Goal: Check status: Check status

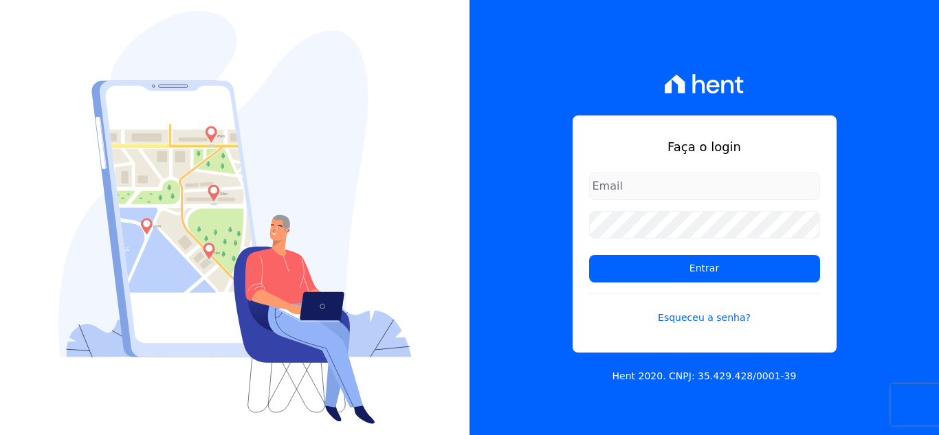
type input "[EMAIL_ADDRESS][DOMAIN_NAME]"
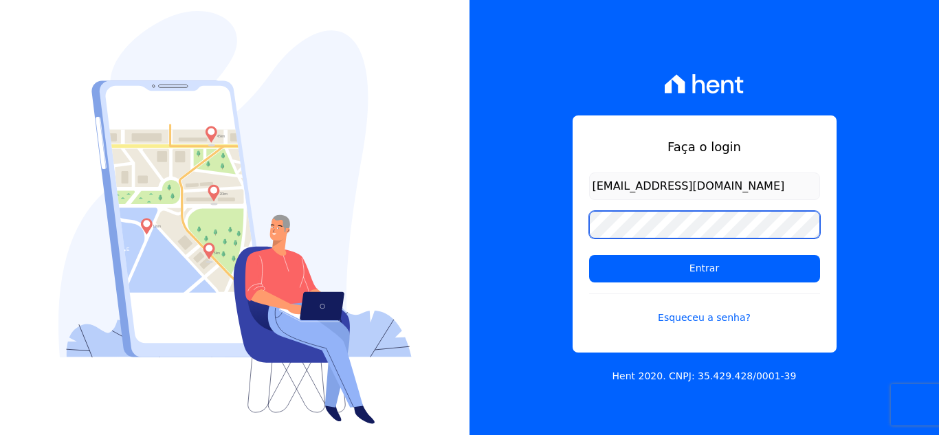
click at [589, 255] on input "Entrar" at bounding box center [704, 269] width 231 height 28
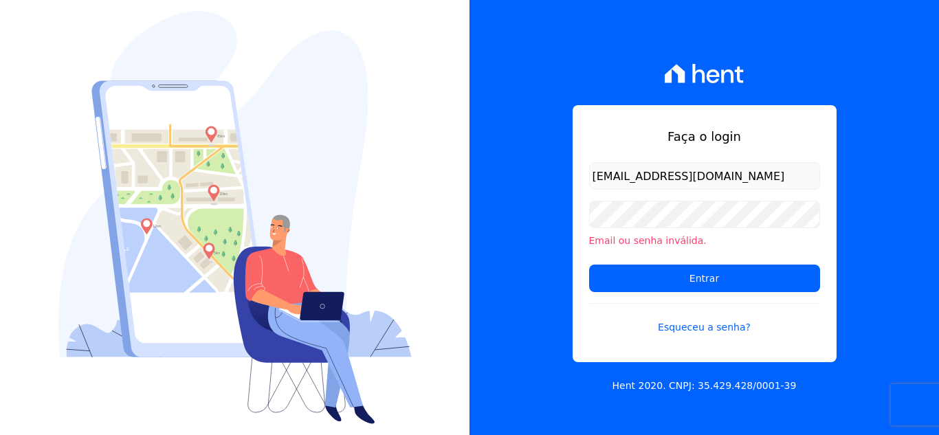
click at [747, 181] on input "[EMAIL_ADDRESS][DOMAIN_NAME]" at bounding box center [704, 176] width 231 height 28
click at [710, 333] on link "Esqueceu a senha?" at bounding box center [704, 319] width 231 height 32
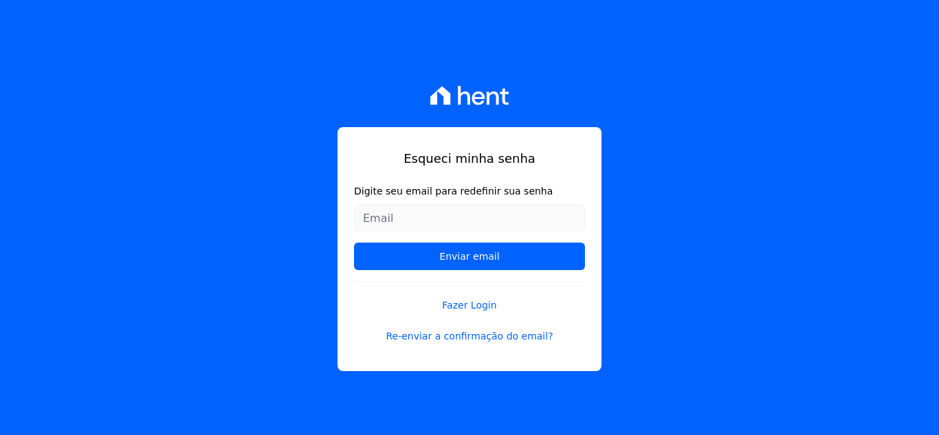
click at [485, 212] on input "Digite seu email para redefinir sua senha" at bounding box center [469, 218] width 231 height 28
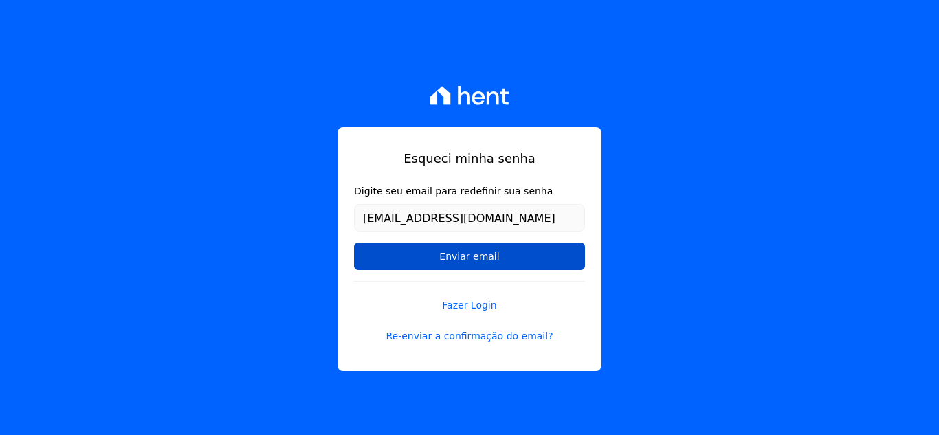
click at [472, 250] on input "Enviar email" at bounding box center [469, 257] width 231 height 28
click at [477, 255] on input "Enviar email" at bounding box center [469, 257] width 231 height 28
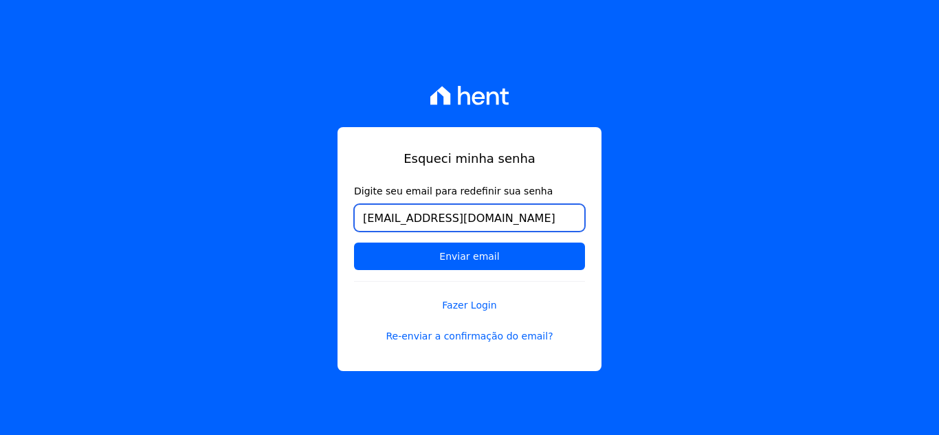
click at [537, 223] on input "[EMAIL_ADDRESS][DOMAIN_NAME]" at bounding box center [469, 218] width 231 height 28
type input "[EMAIL_ADDRESS][DOMAIN_NAME]"
click at [354, 243] on input "Enviar email" at bounding box center [469, 257] width 231 height 28
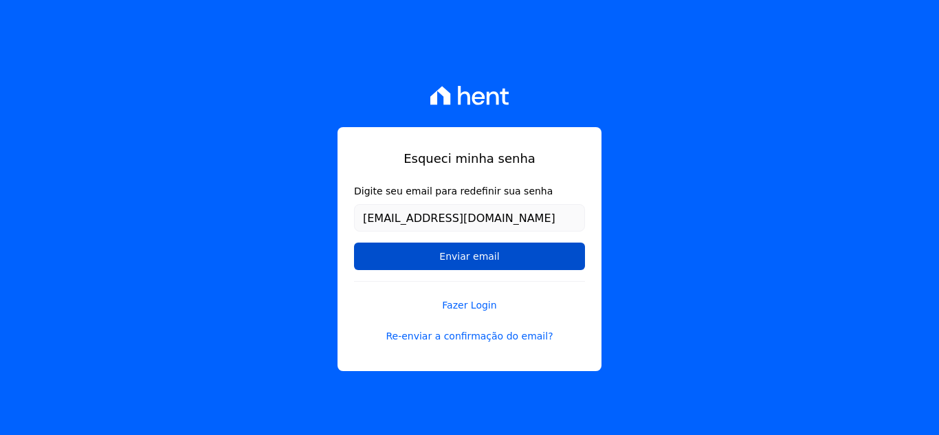
click at [420, 258] on input "Enviar email" at bounding box center [469, 257] width 231 height 28
click at [555, 253] on input "Enviar email" at bounding box center [469, 257] width 231 height 28
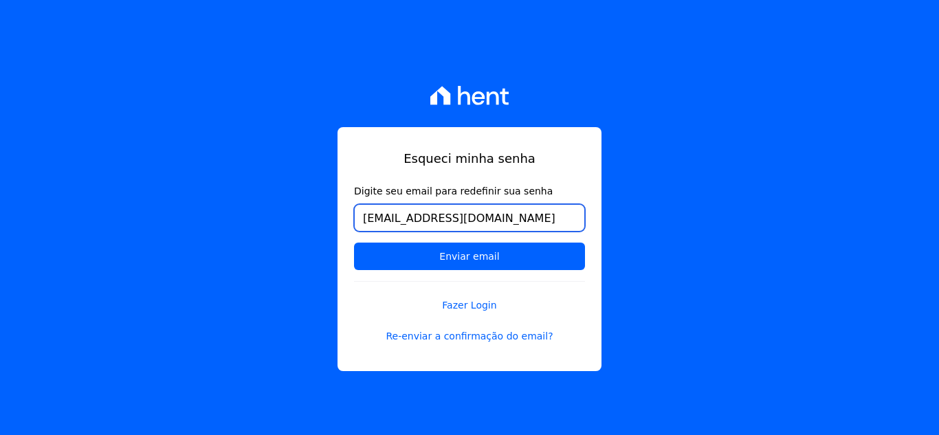
drag, startPoint x: 521, startPoint y: 218, endPoint x: 331, endPoint y: 207, distance: 190.1
click at [331, 207] on div "Esqueci minha senha Digite seu email para redefinir sua senha jaquecelestini@gm…" at bounding box center [469, 217] width 939 height 435
click at [528, 336] on link "Re-enviar a confirmação do email?" at bounding box center [469, 336] width 231 height 14
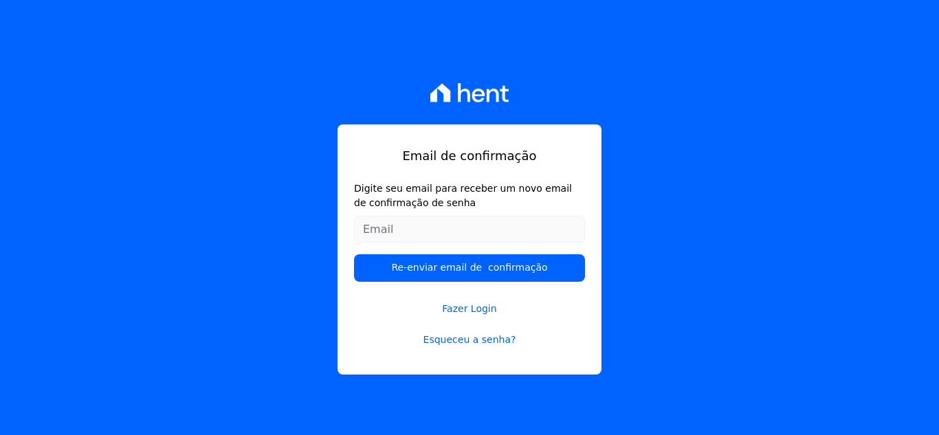
click at [464, 229] on input "Digite seu email para receber um novo email de confirmação de senha" at bounding box center [469, 230] width 231 height 28
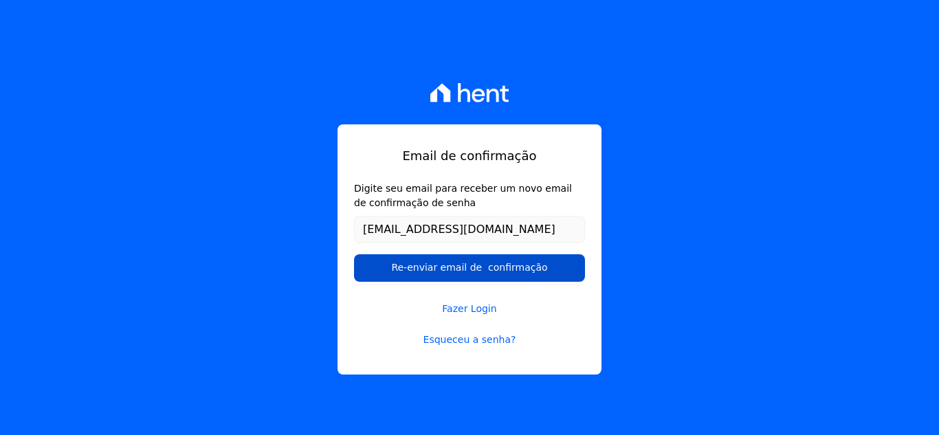
type input "[EMAIL_ADDRESS][DOMAIN_NAME]"
click at [476, 267] on input "Re-enviar email de confirmação" at bounding box center [469, 268] width 231 height 28
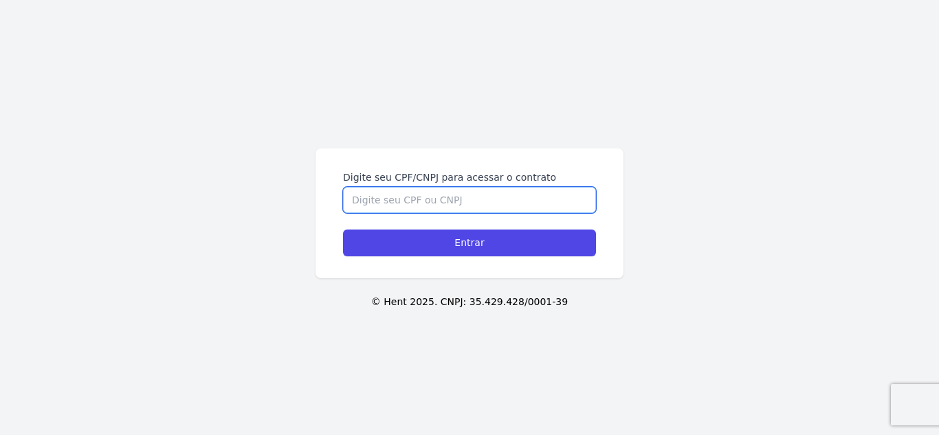
click at [418, 199] on input "Digite seu CPF/CNPJ para acessar o contrato" at bounding box center [469, 200] width 253 height 26
type input "00100593003"
click at [343, 230] on input "Entrar" at bounding box center [469, 243] width 253 height 27
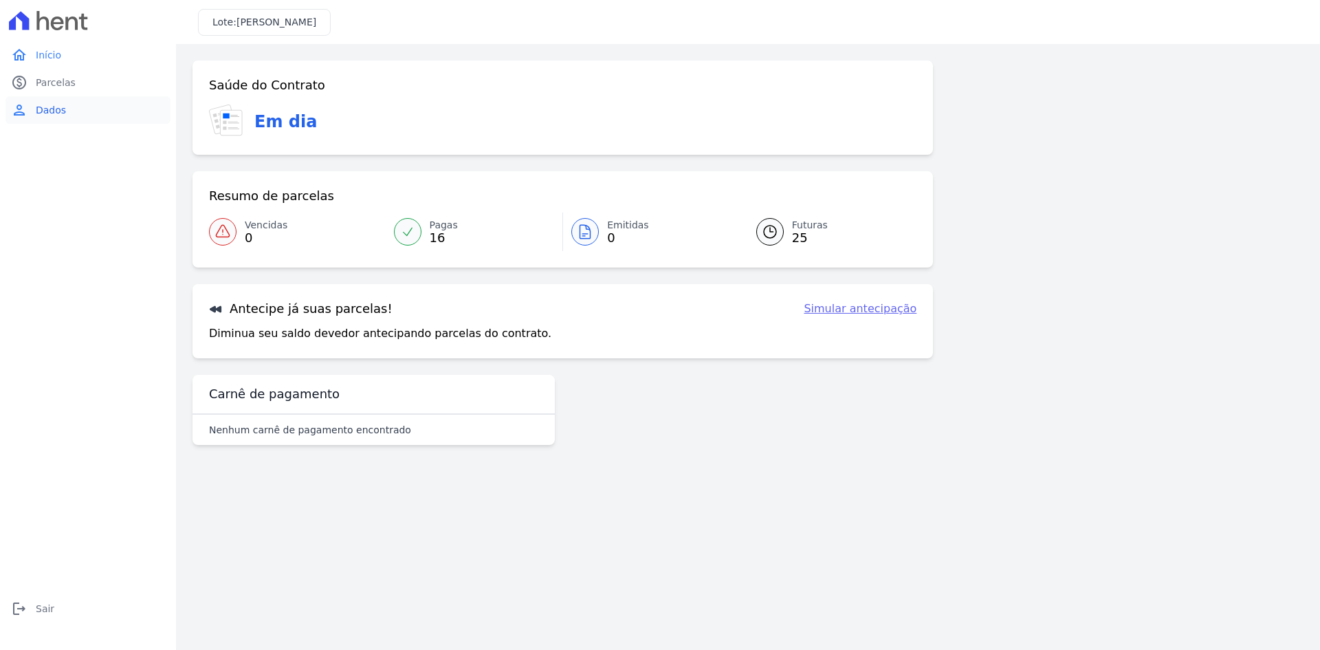
click at [52, 107] on span "Dados" at bounding box center [51, 110] width 30 height 14
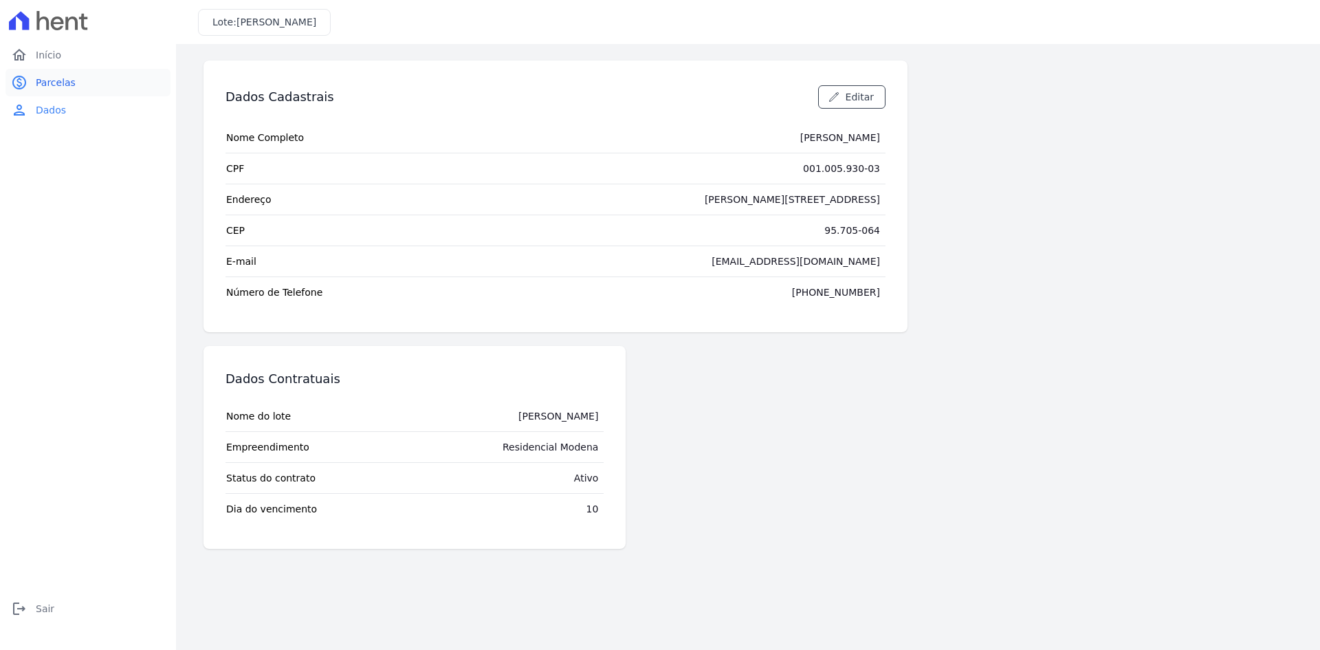
click at [41, 86] on span "Parcelas" at bounding box center [56, 83] width 40 height 14
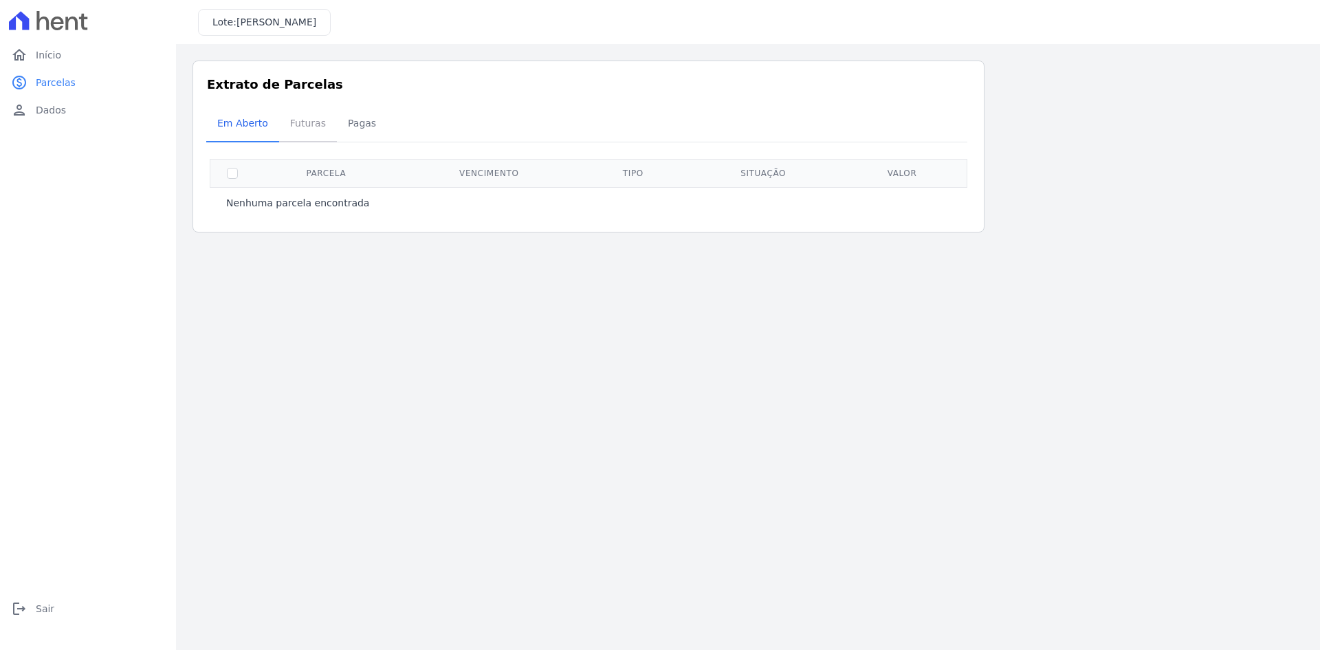
click at [295, 124] on span "Futuras" at bounding box center [308, 123] width 52 height 28
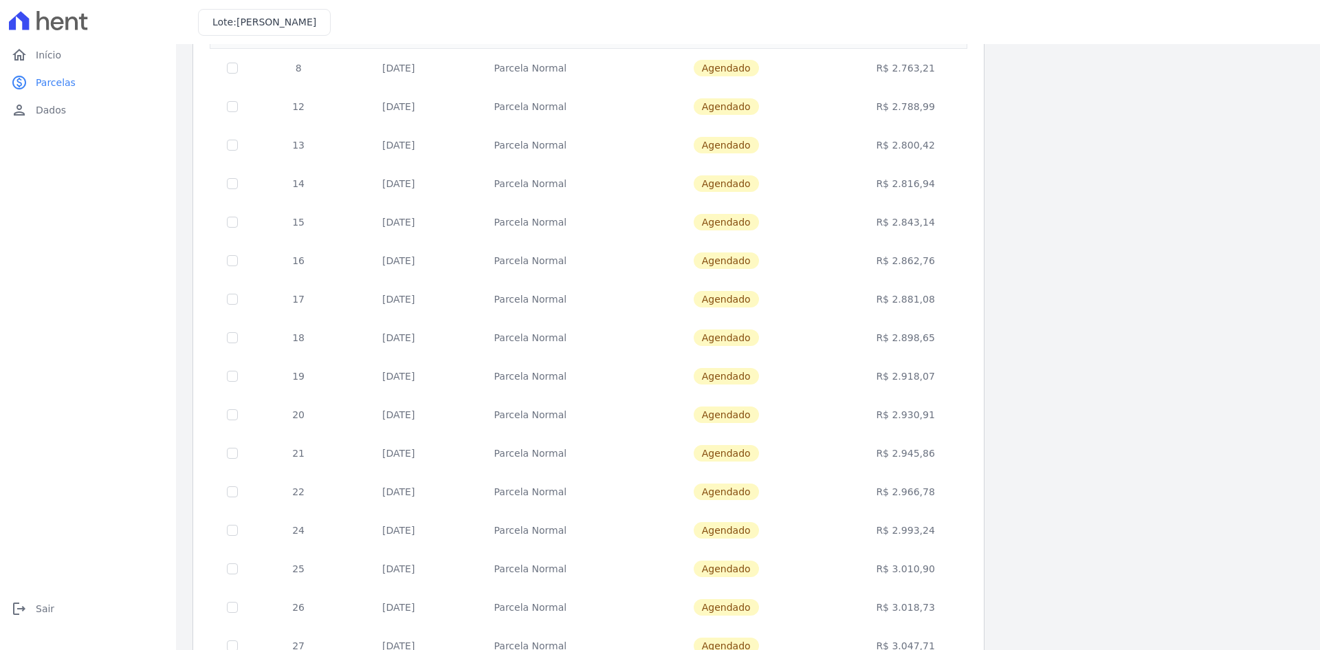
scroll to position [44, 0]
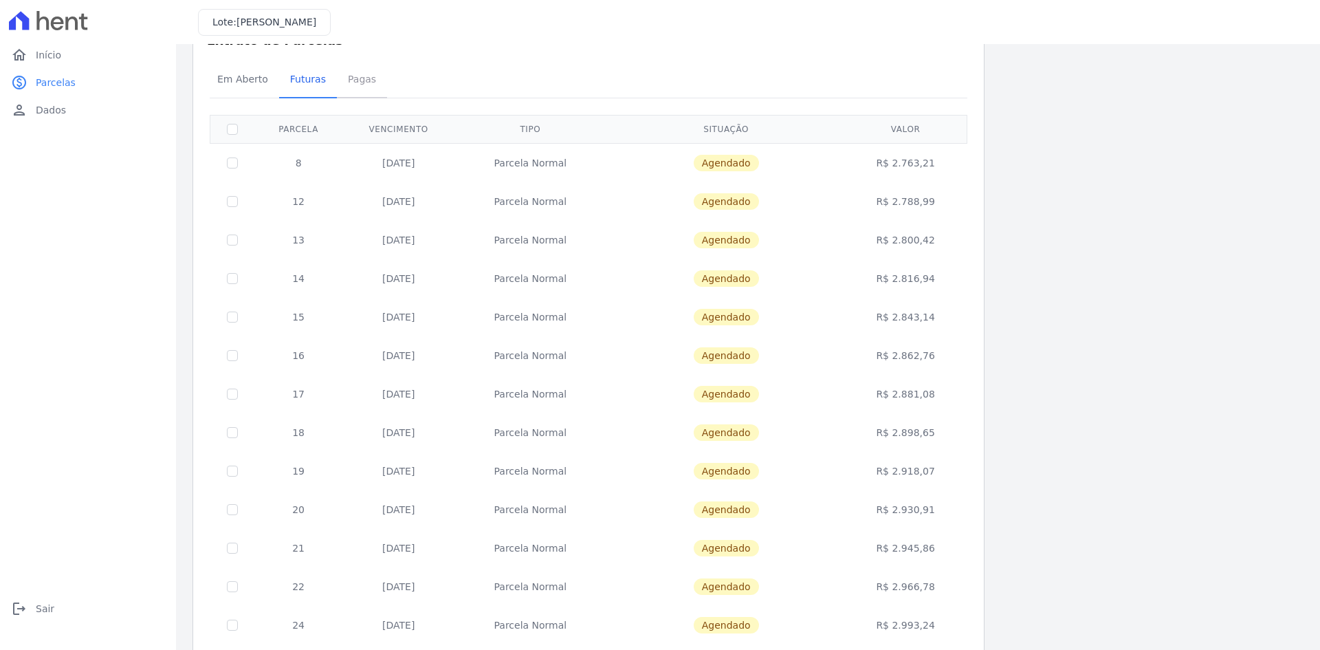
click at [353, 79] on span "Pagas" at bounding box center [362, 79] width 45 height 28
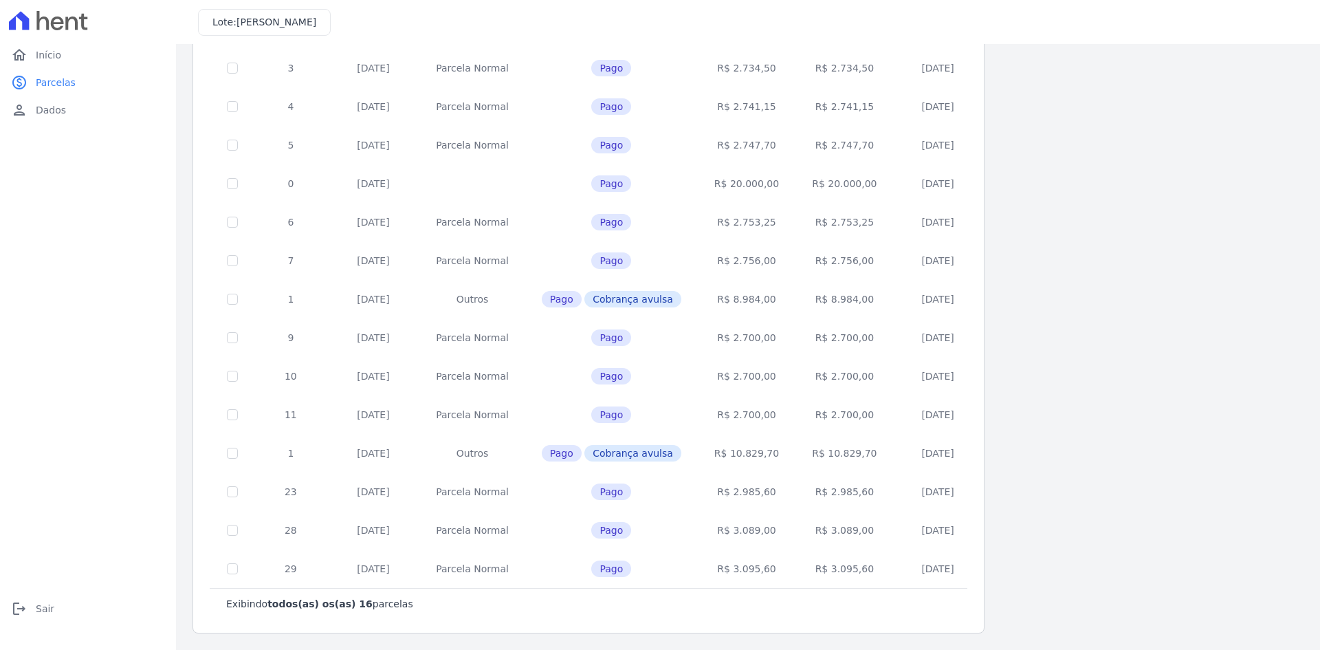
scroll to position [21, 0]
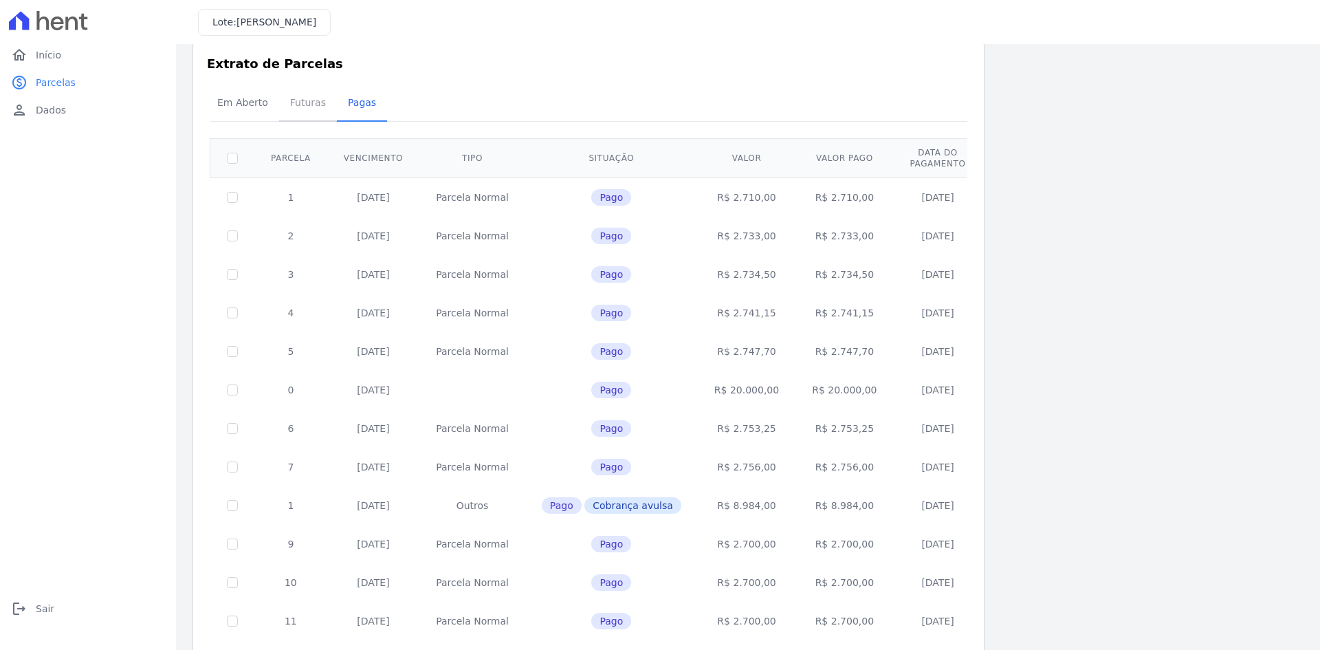
click at [312, 96] on span "Futuras" at bounding box center [308, 103] width 52 height 28
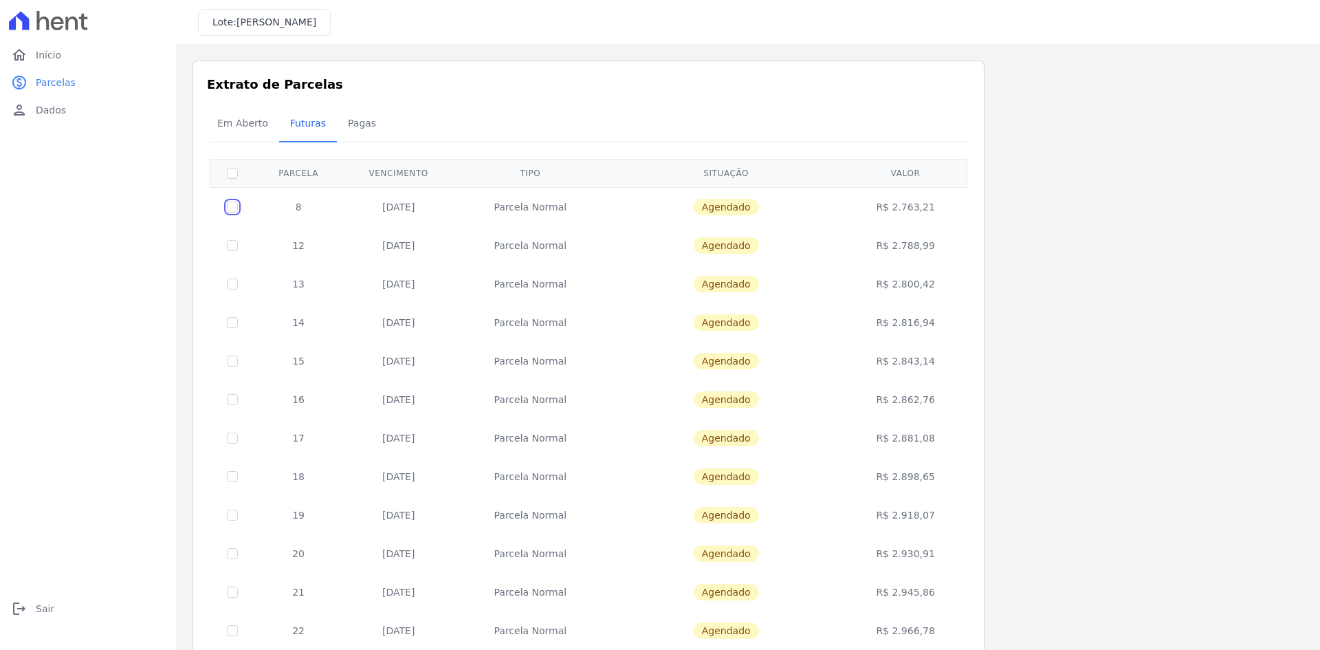
click at [232, 205] on input "checkbox" at bounding box center [232, 206] width 11 height 11
checkbox input "true"
click at [230, 245] on input "checkbox" at bounding box center [232, 245] width 11 height 11
checkbox input "true"
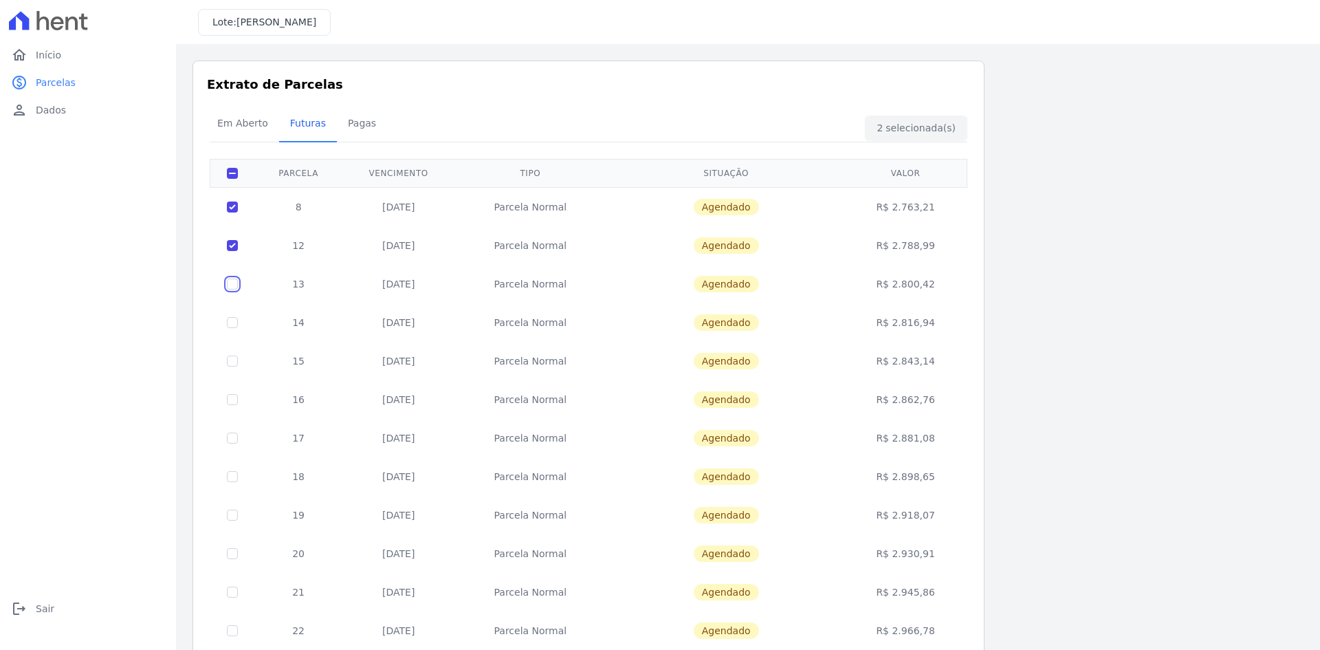
click at [231, 284] on input "checkbox" at bounding box center [232, 284] width 11 height 11
checkbox input "true"
click at [232, 327] on input "checkbox" at bounding box center [232, 322] width 11 height 11
checkbox input "true"
click at [233, 362] on input "checkbox" at bounding box center [232, 361] width 11 height 11
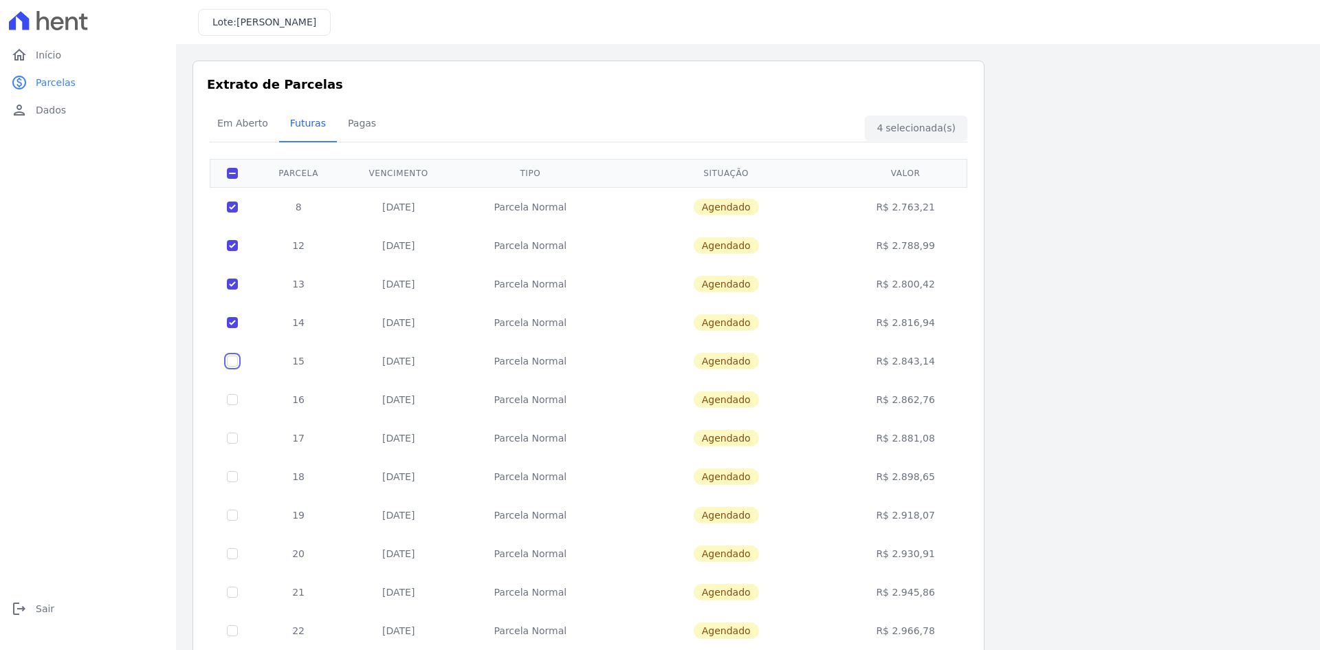
checkbox input "true"
click at [233, 403] on input "checkbox" at bounding box center [232, 399] width 11 height 11
checkbox input "true"
click at [232, 435] on input "checkbox" at bounding box center [232, 438] width 11 height 11
checkbox input "true"
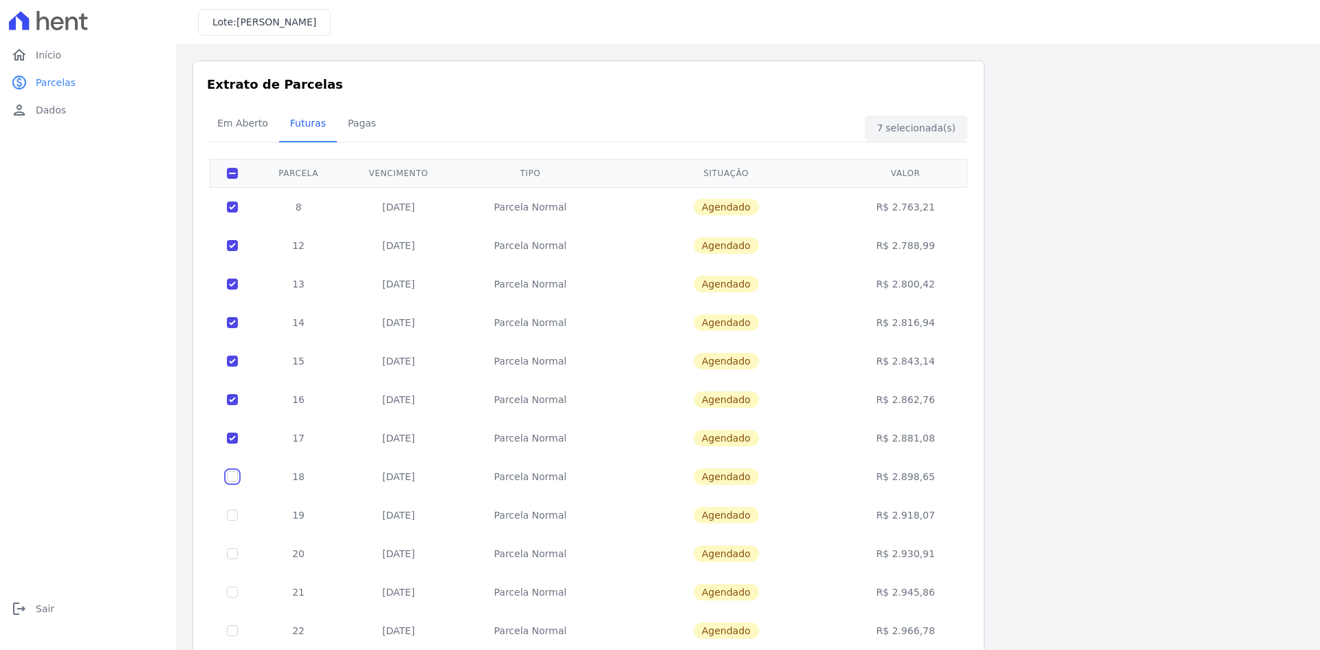
click at [237, 435] on input "checkbox" at bounding box center [232, 476] width 11 height 11
checkbox input "true"
click at [232, 435] on input "checkbox" at bounding box center [232, 515] width 11 height 11
checkbox input "true"
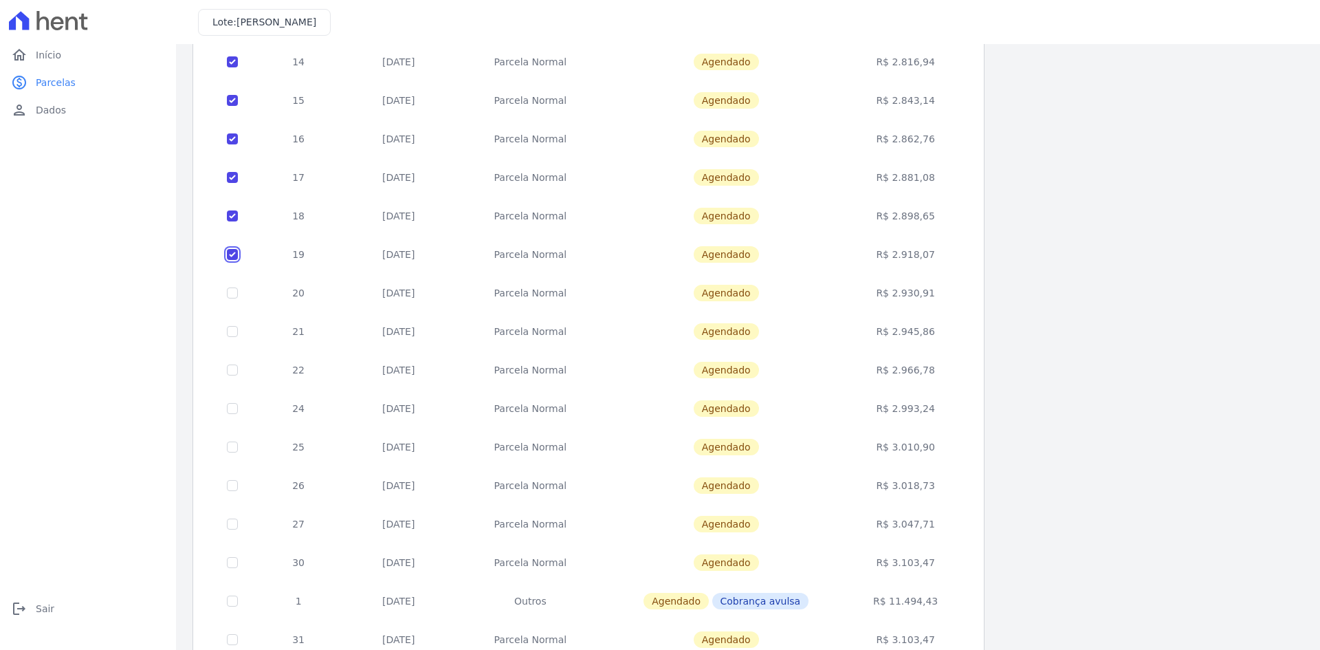
scroll to position [275, 0]
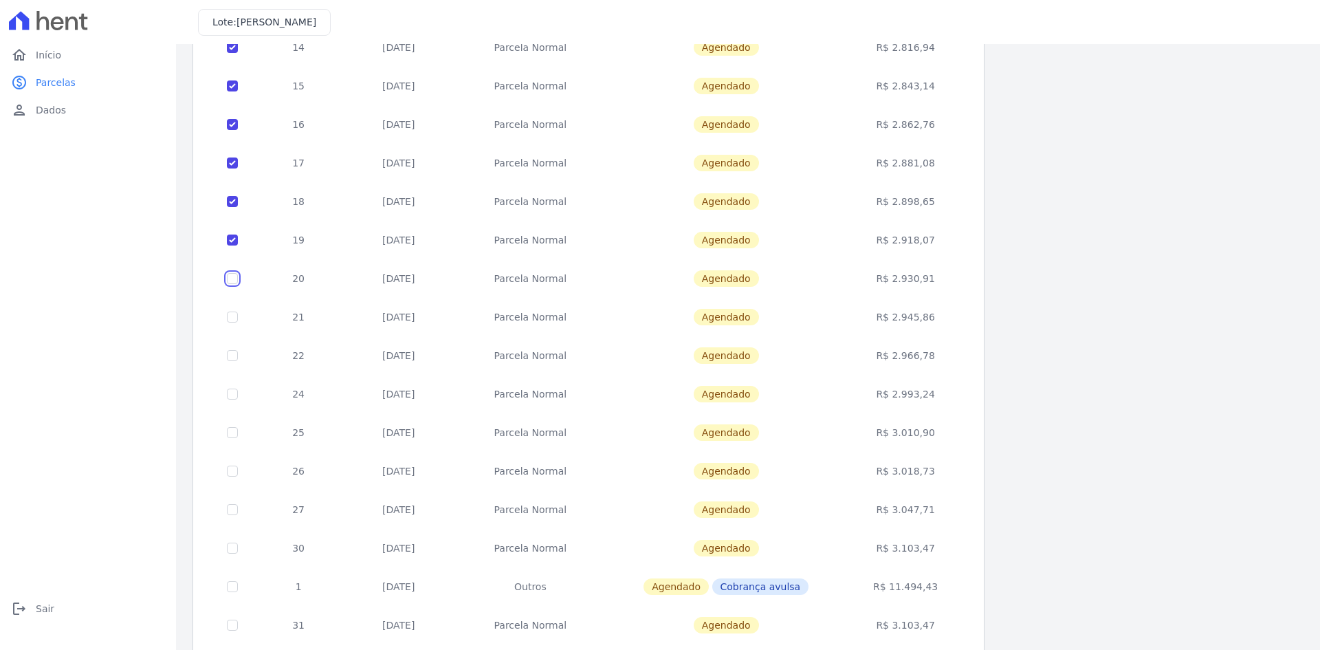
click at [237, 280] on input "checkbox" at bounding box center [232, 278] width 11 height 11
checkbox input "true"
click at [230, 318] on input "checkbox" at bounding box center [232, 317] width 11 height 11
checkbox input "true"
click at [228, 352] on input "checkbox" at bounding box center [232, 355] width 11 height 11
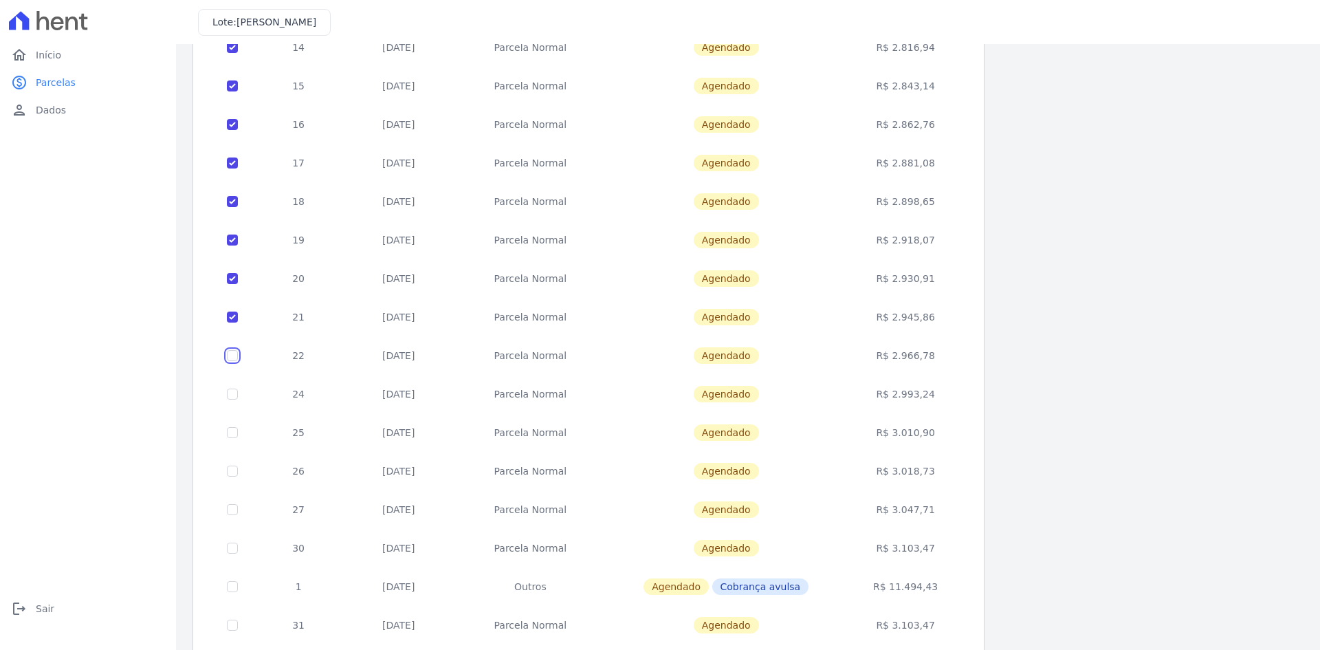
checkbox input "true"
click at [234, 396] on input "checkbox" at bounding box center [232, 394] width 11 height 11
checkbox input "true"
click at [236, 435] on input "checkbox" at bounding box center [232, 432] width 11 height 11
checkbox input "true"
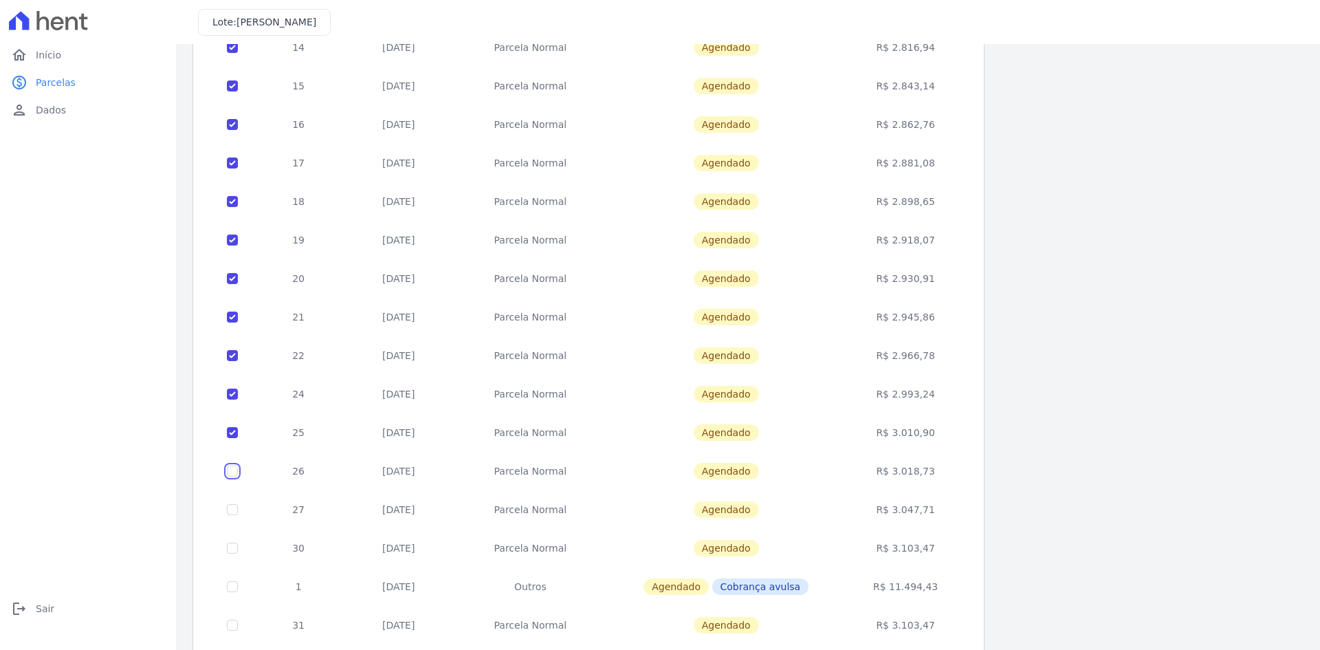
click at [237, 435] on input "checkbox" at bounding box center [232, 471] width 11 height 11
checkbox input "true"
click at [231, 435] on input "checkbox" at bounding box center [232, 509] width 11 height 11
checkbox input "true"
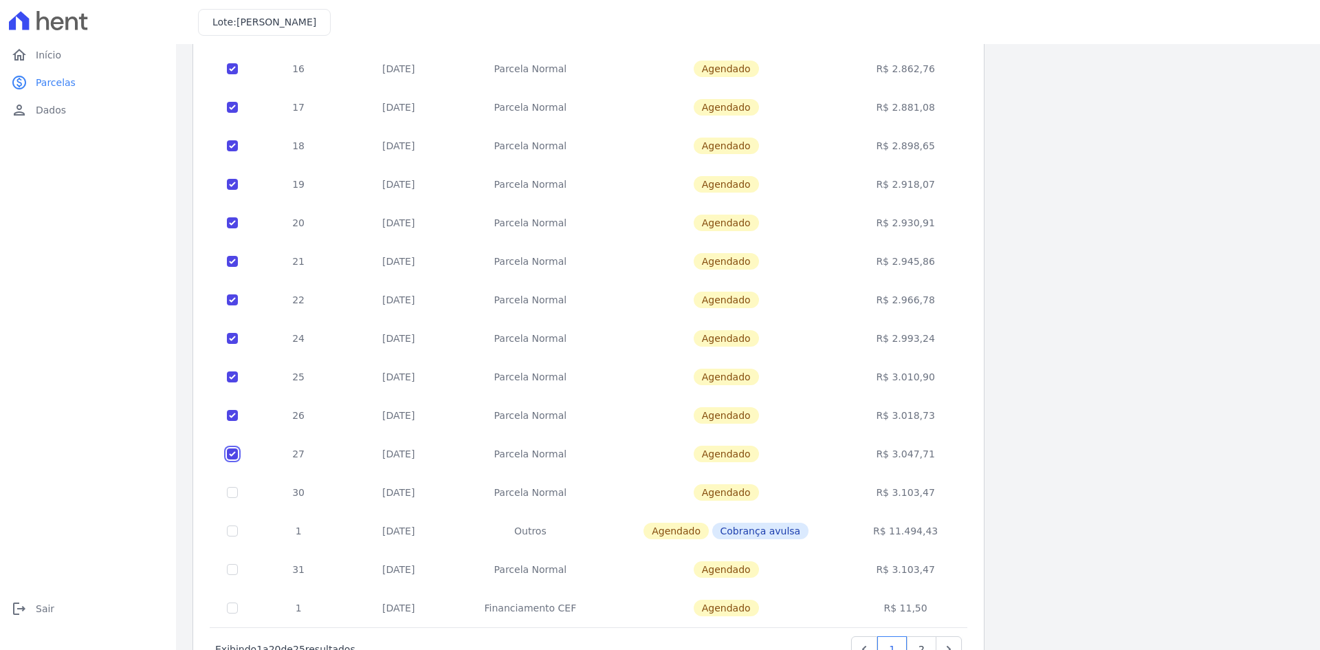
scroll to position [388, 0]
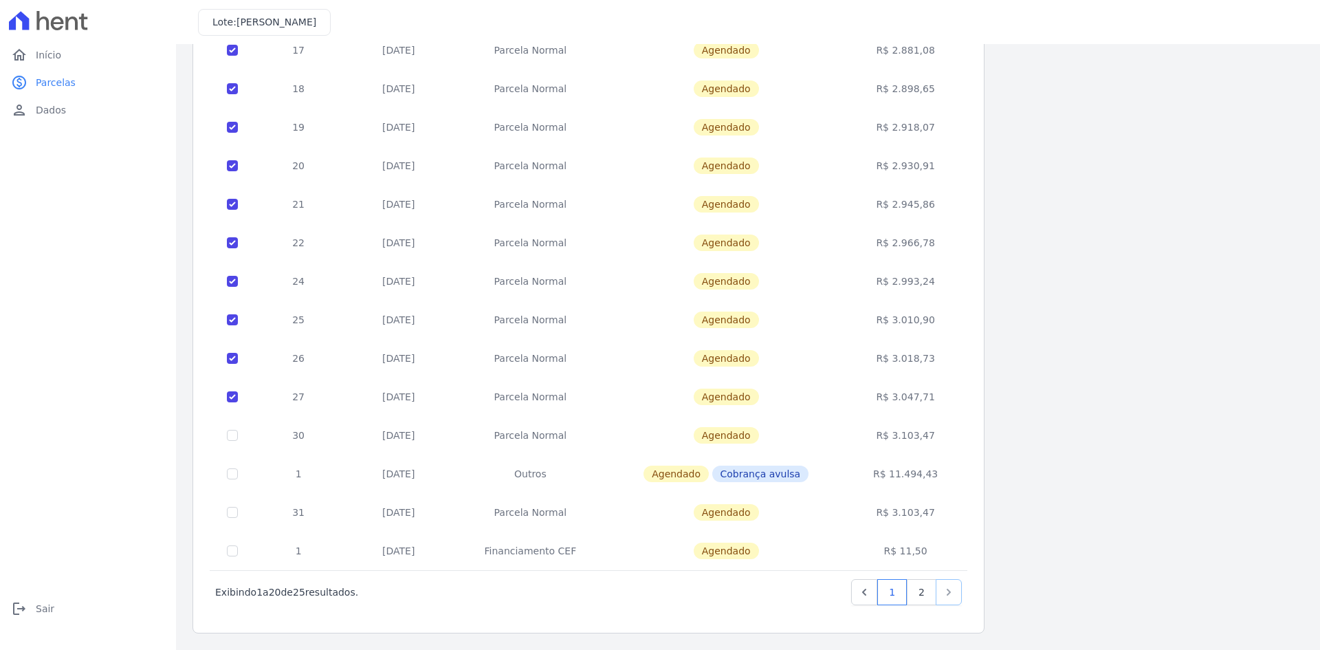
click at [939, 435] on icon "Next" at bounding box center [949, 592] width 4 height 7
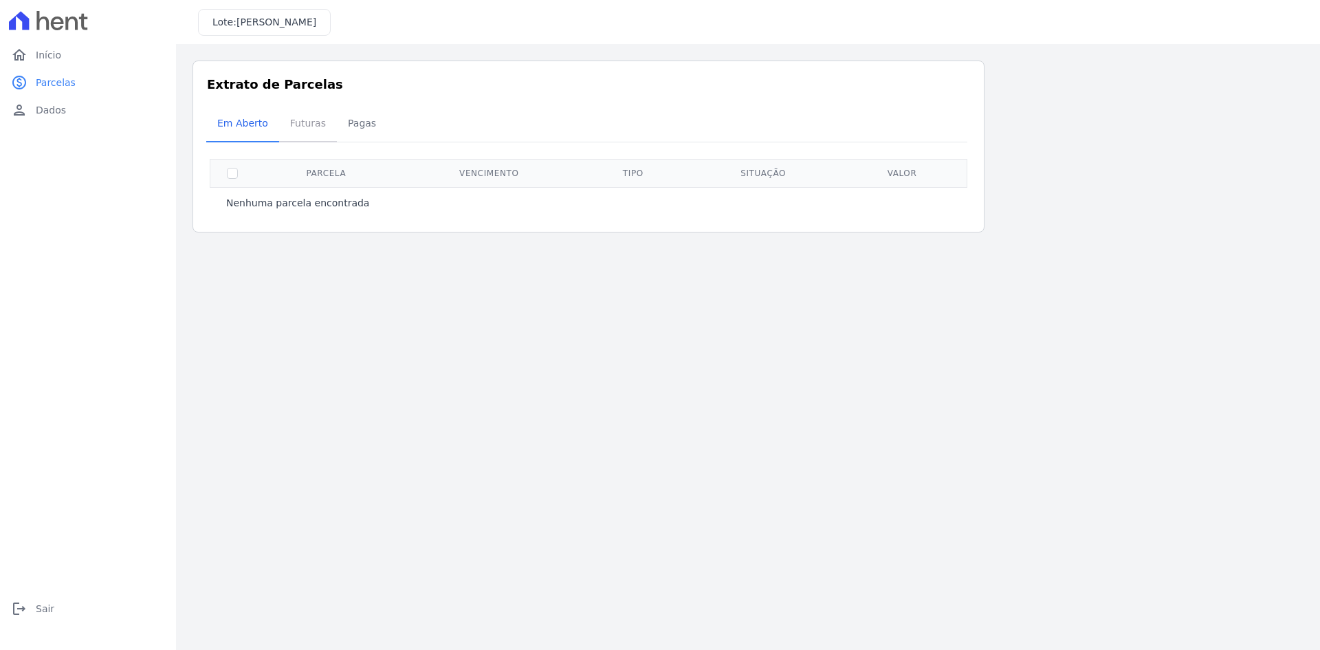
click at [304, 127] on span "Futuras" at bounding box center [308, 123] width 52 height 28
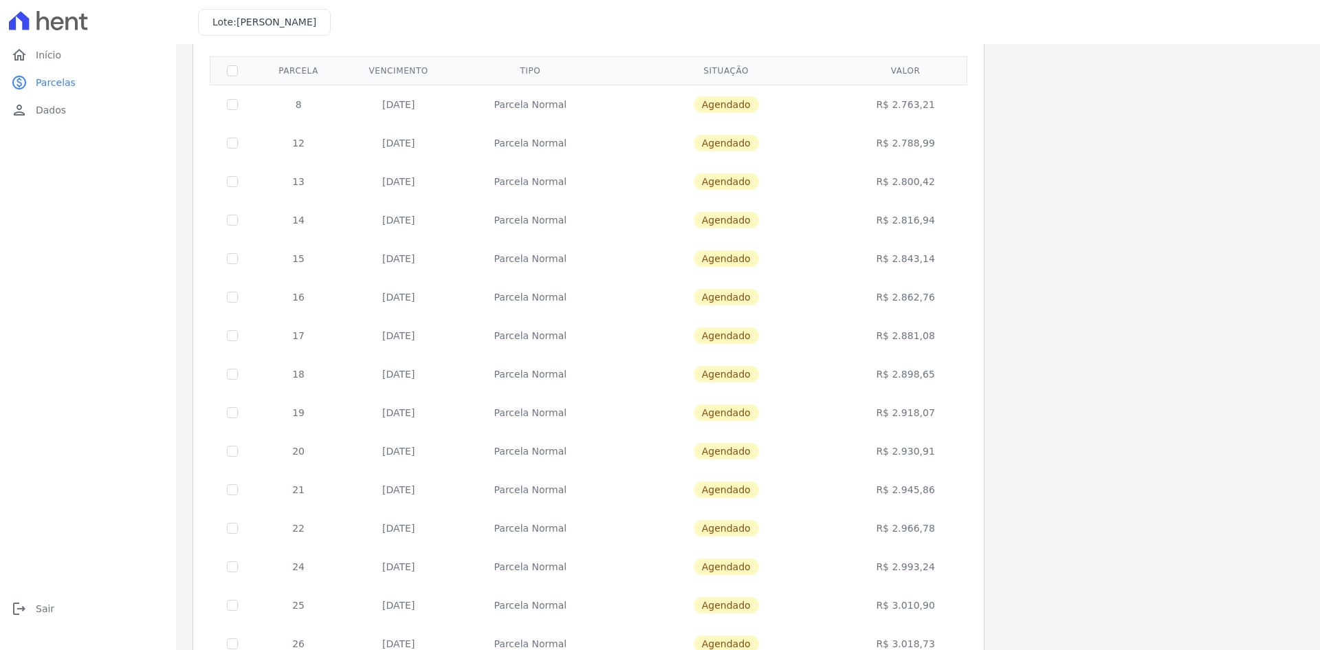
scroll to position [388, 0]
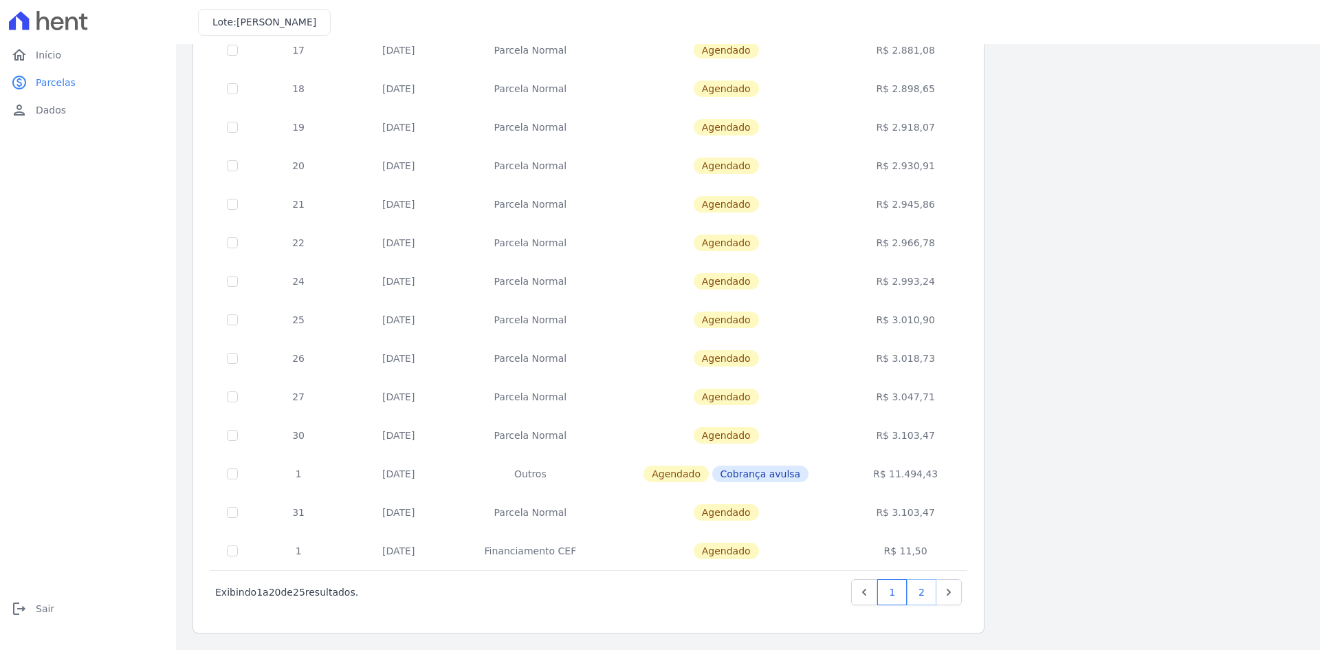
click at [924, 435] on link "2" at bounding box center [922, 592] width 30 height 26
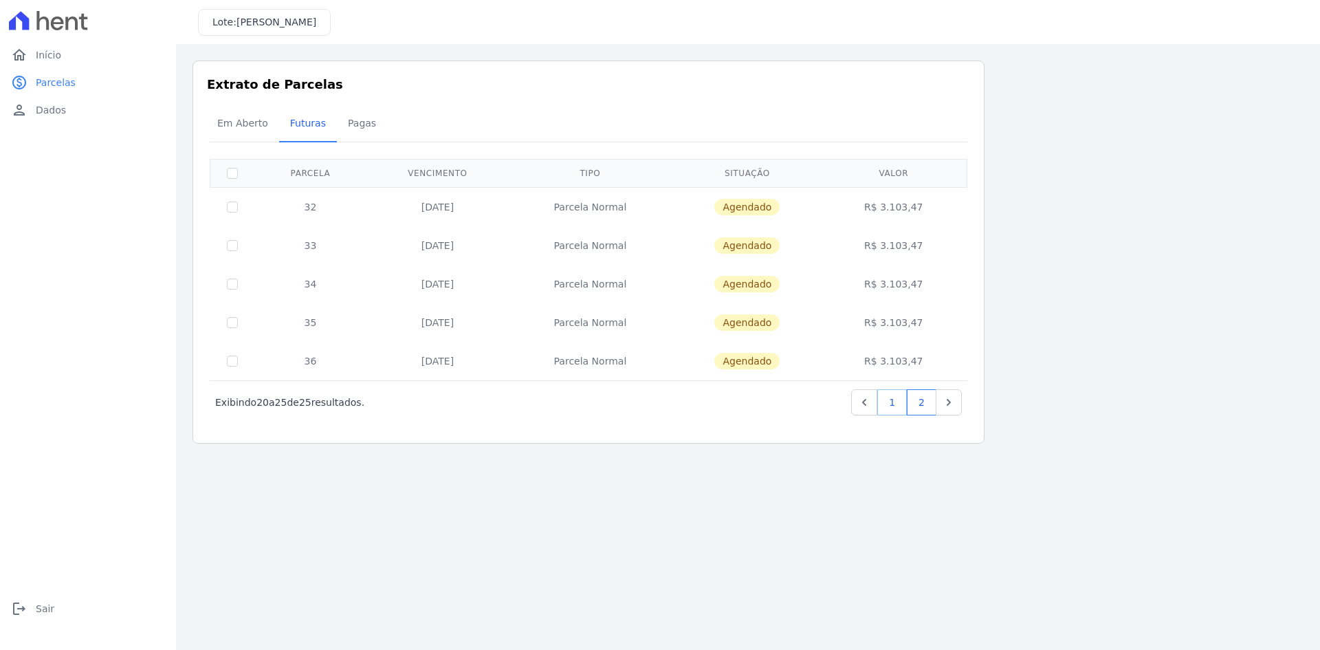
click at [896, 404] on link "1" at bounding box center [892, 402] width 30 height 26
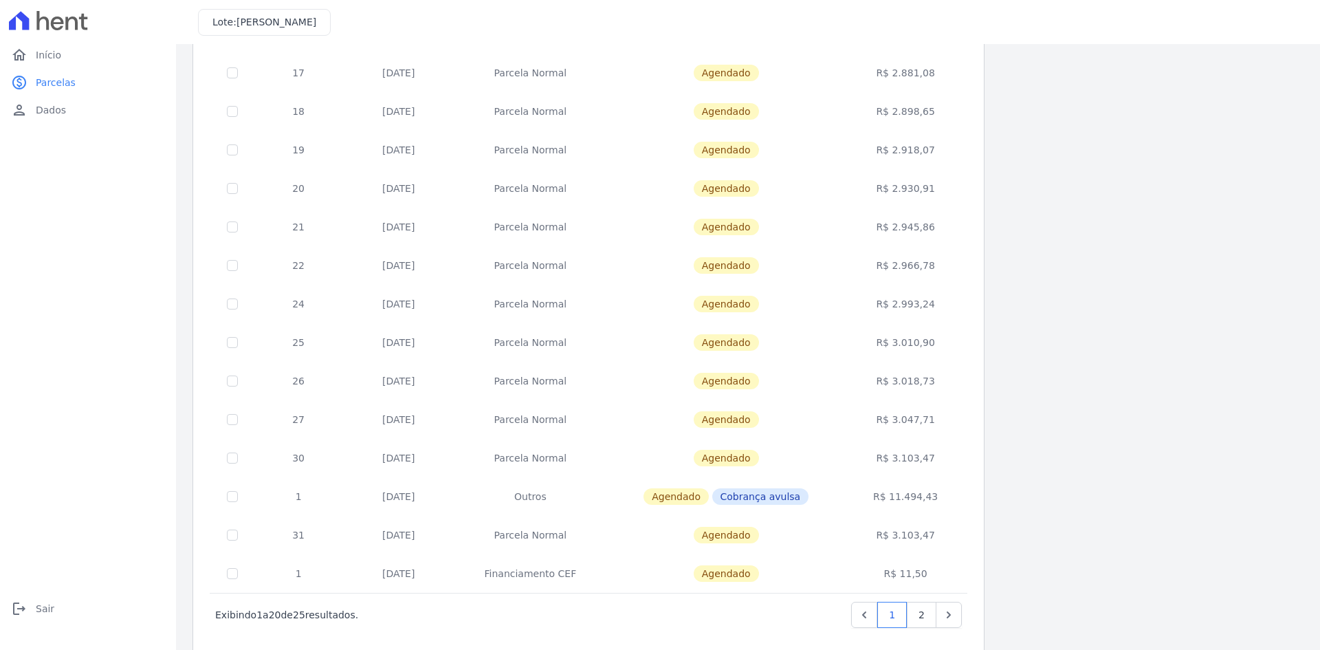
scroll to position [388, 0]
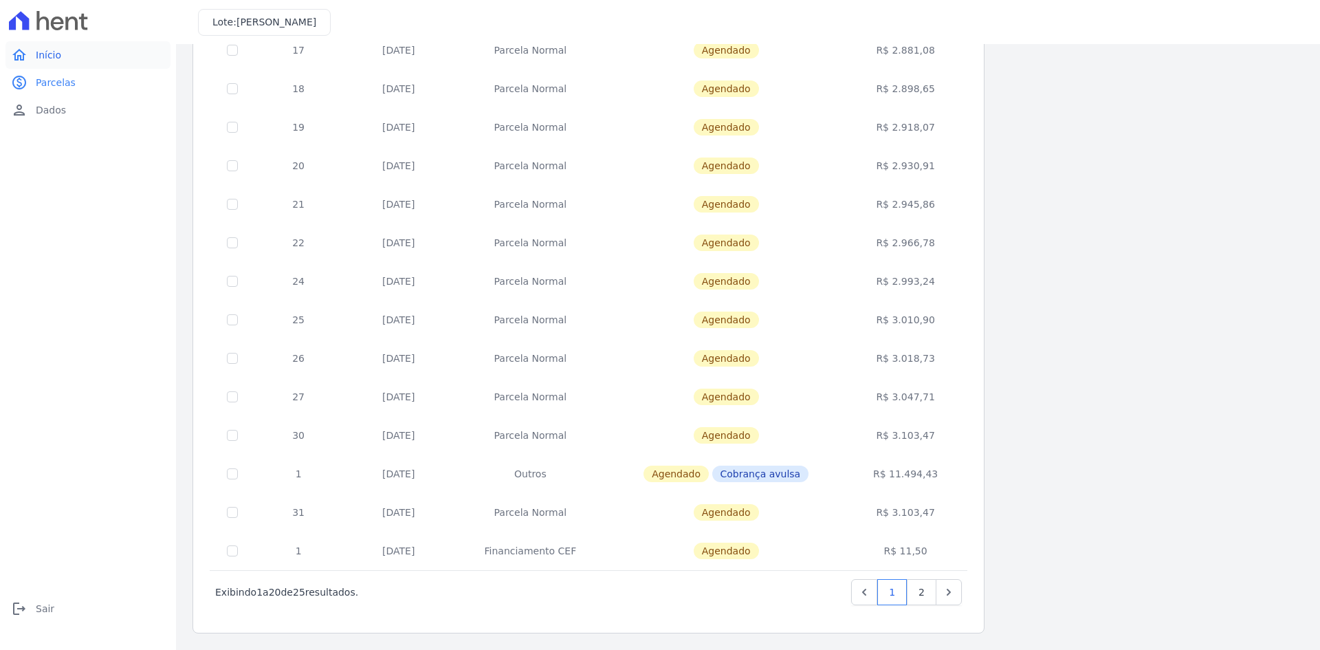
click at [33, 56] on link "home Início" at bounding box center [88, 55] width 165 height 28
